Goal: Information Seeking & Learning: Learn about a topic

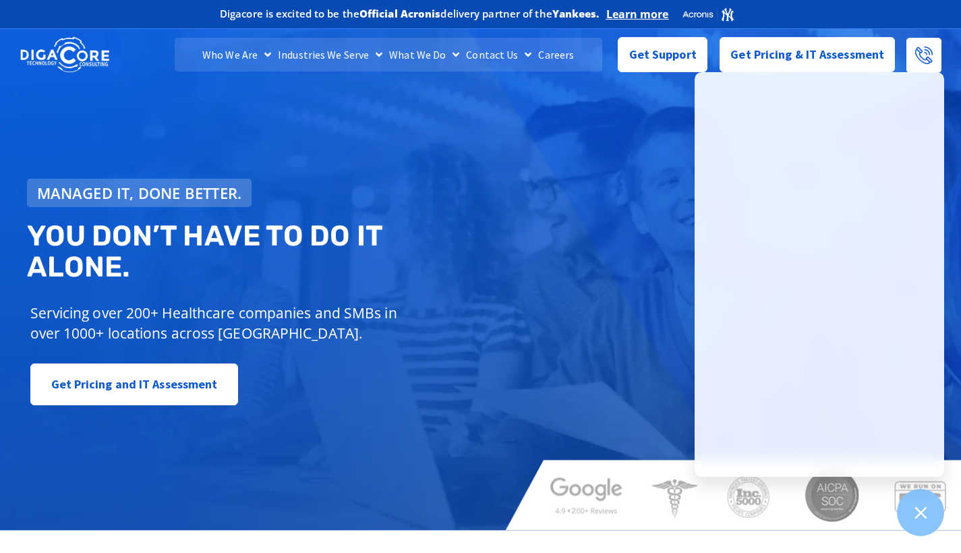
click at [546, 53] on link "Careers" at bounding box center [556, 55] width 42 height 34
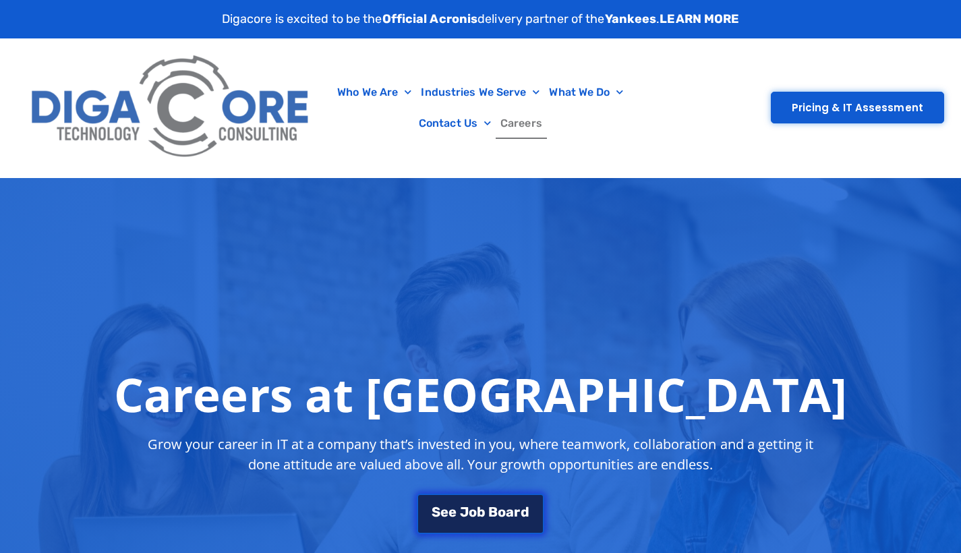
click at [516, 508] on span "r" at bounding box center [517, 511] width 6 height 13
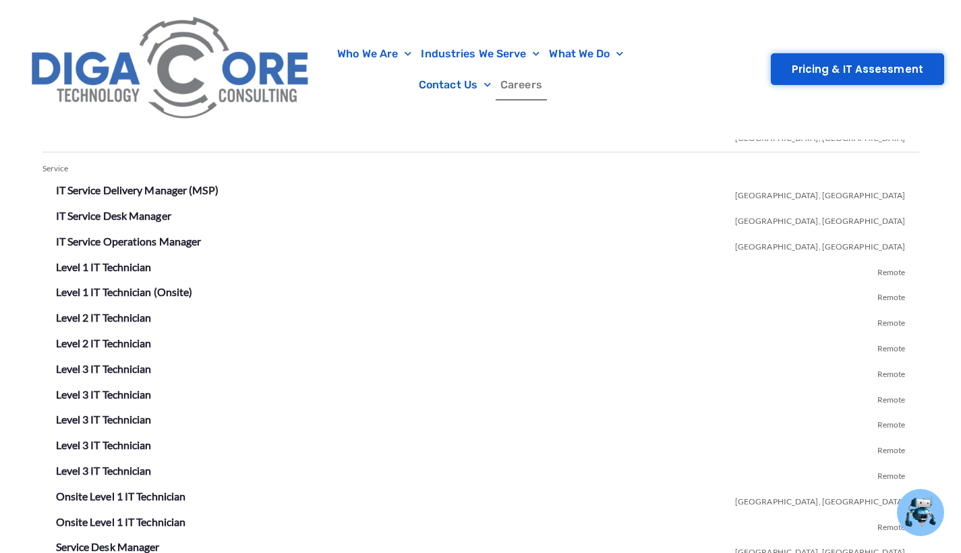
scroll to position [2390, 0]
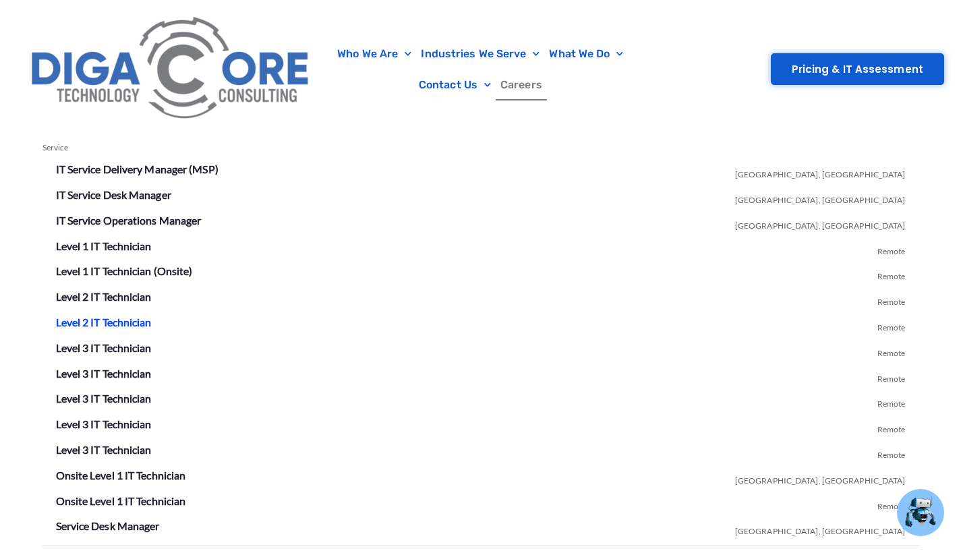
click at [125, 315] on link "Level 2 IT Technician" at bounding box center [104, 321] width 96 height 13
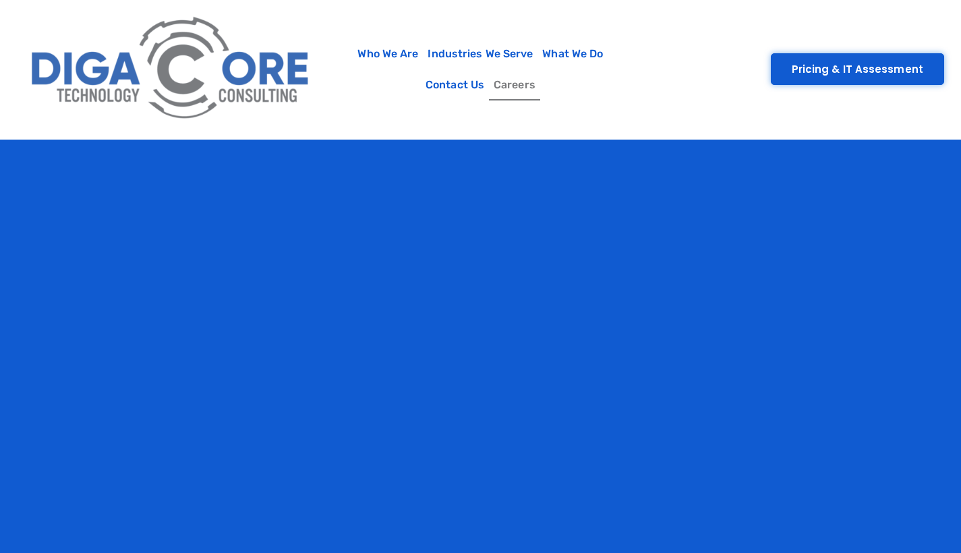
scroll to position [2402, 0]
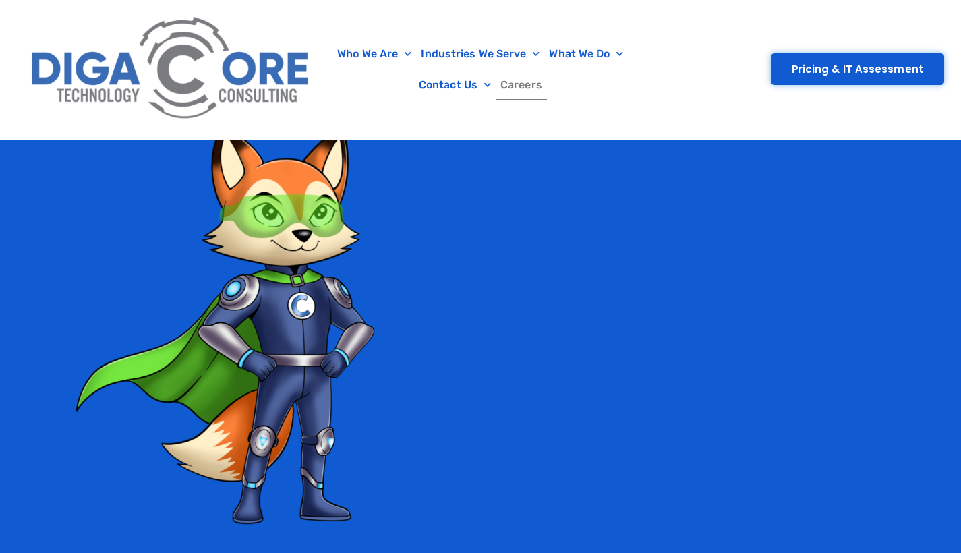
click at [536, 88] on link "Careers" at bounding box center [520, 84] width 51 height 31
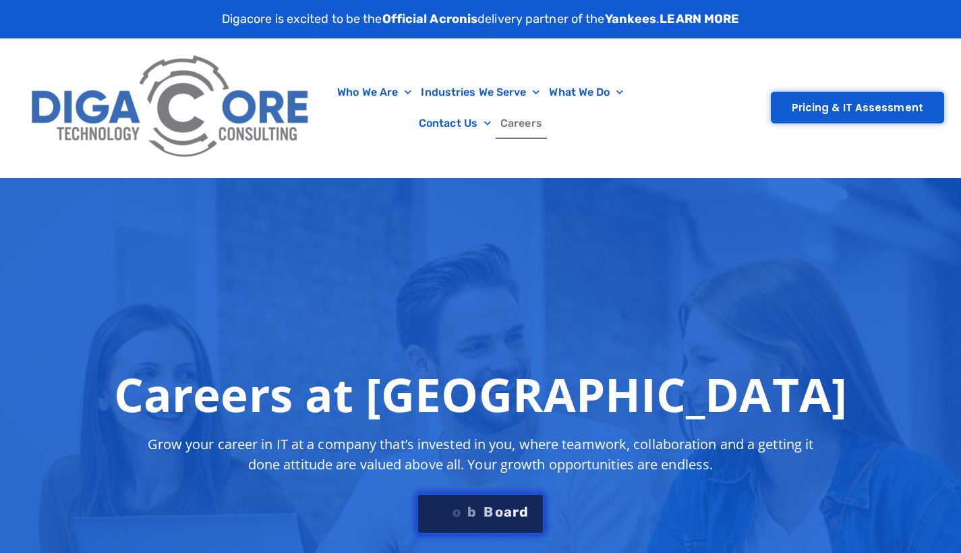
click at [481, 509] on div "S e e J [PERSON_NAME]" at bounding box center [479, 510] width 97 height 13
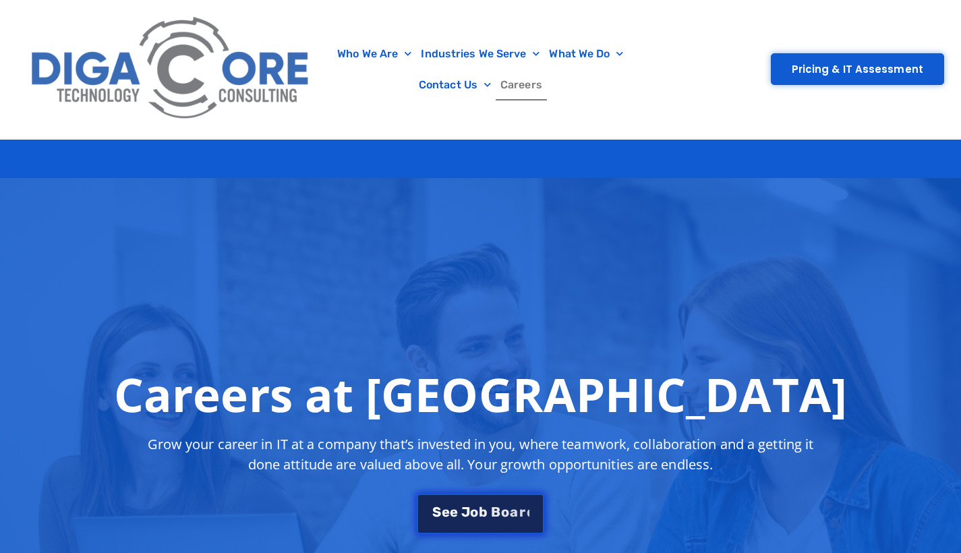
scroll to position [2402, 0]
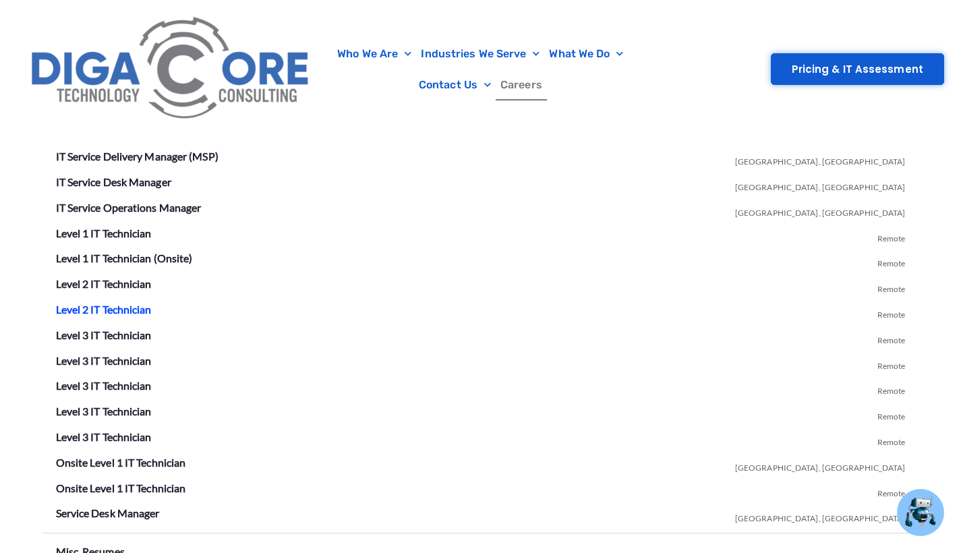
click at [133, 303] on link "Level 2 IT Technician" at bounding box center [104, 309] width 96 height 13
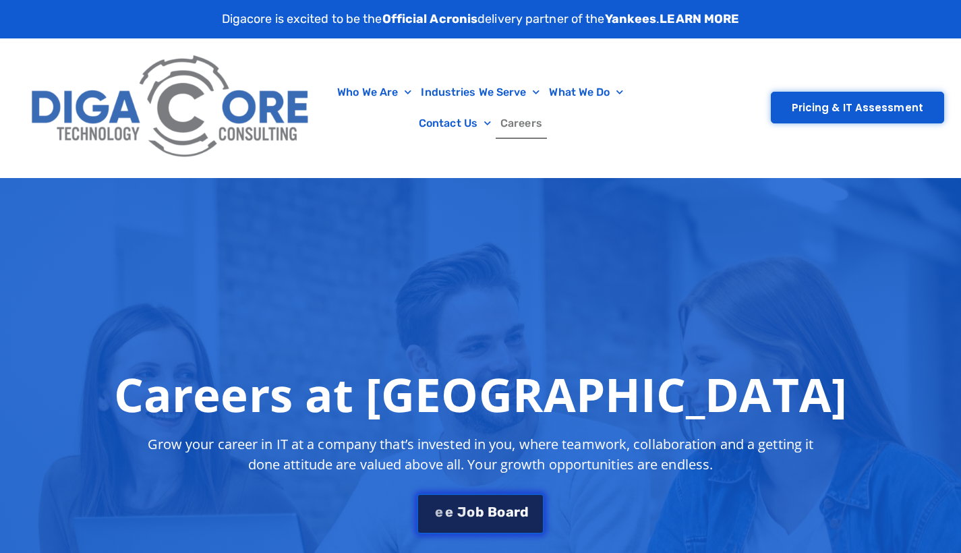
click at [481, 502] on link "S e e J [PERSON_NAME]" at bounding box center [480, 513] width 127 height 40
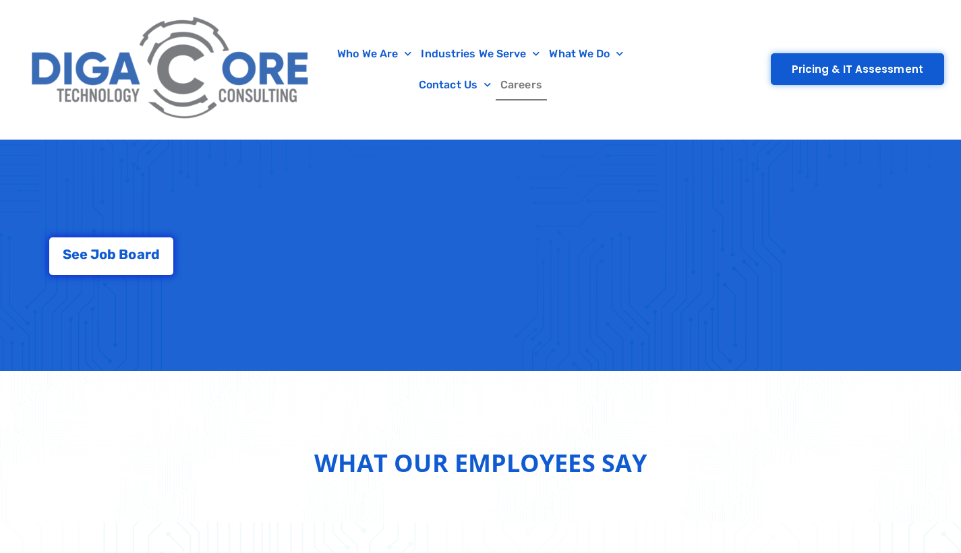
scroll to position [2402, 0]
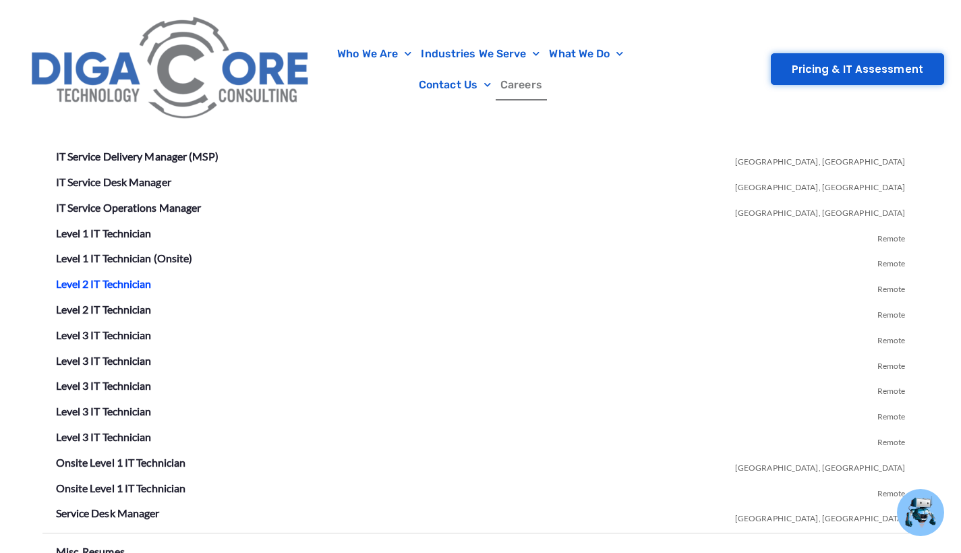
click at [106, 277] on link "Level 2 IT Technician" at bounding box center [104, 283] width 96 height 13
